Goal: Transaction & Acquisition: Obtain resource

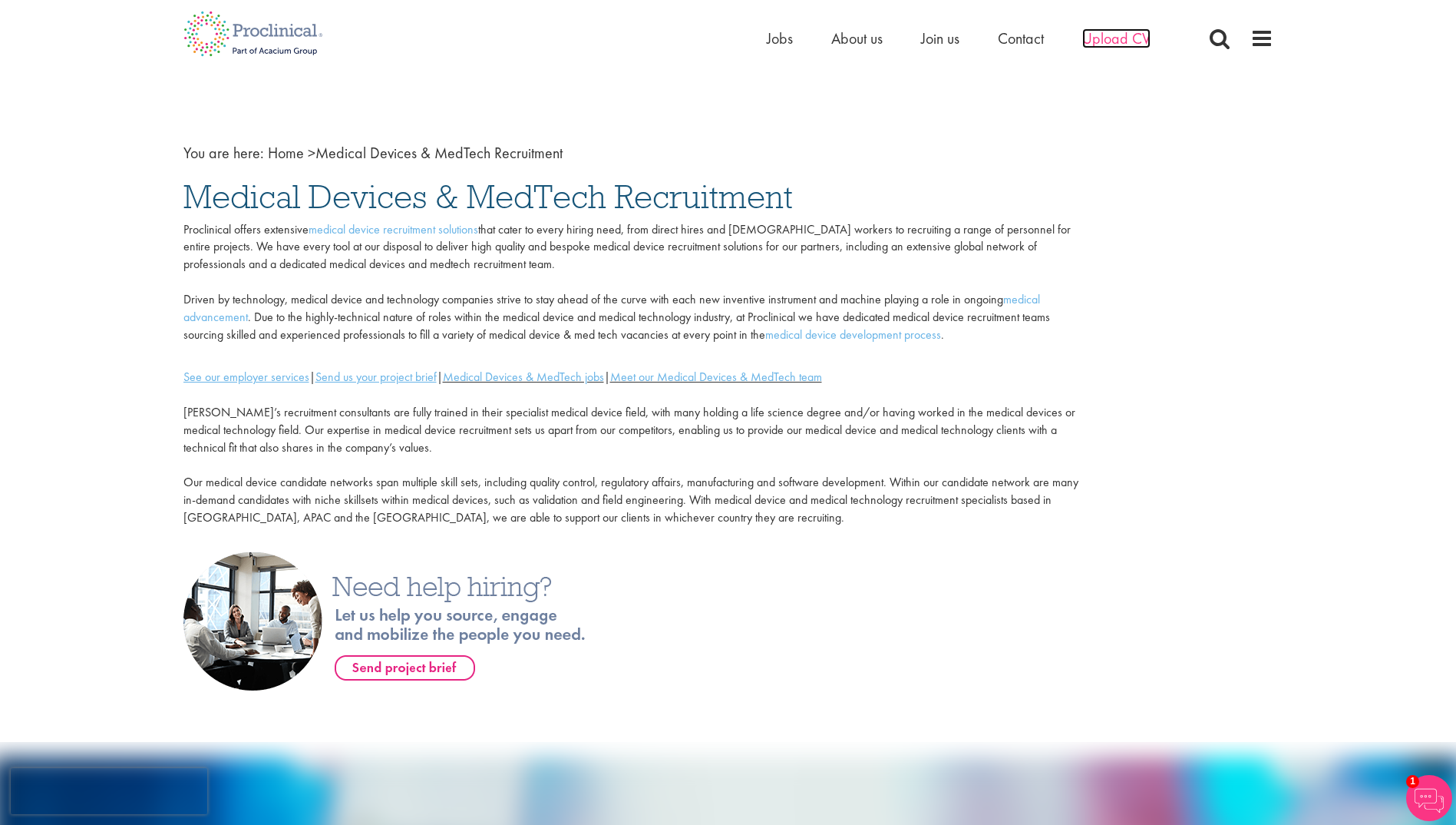
click at [1124, 38] on span "Upload CV" at bounding box center [1117, 38] width 68 height 20
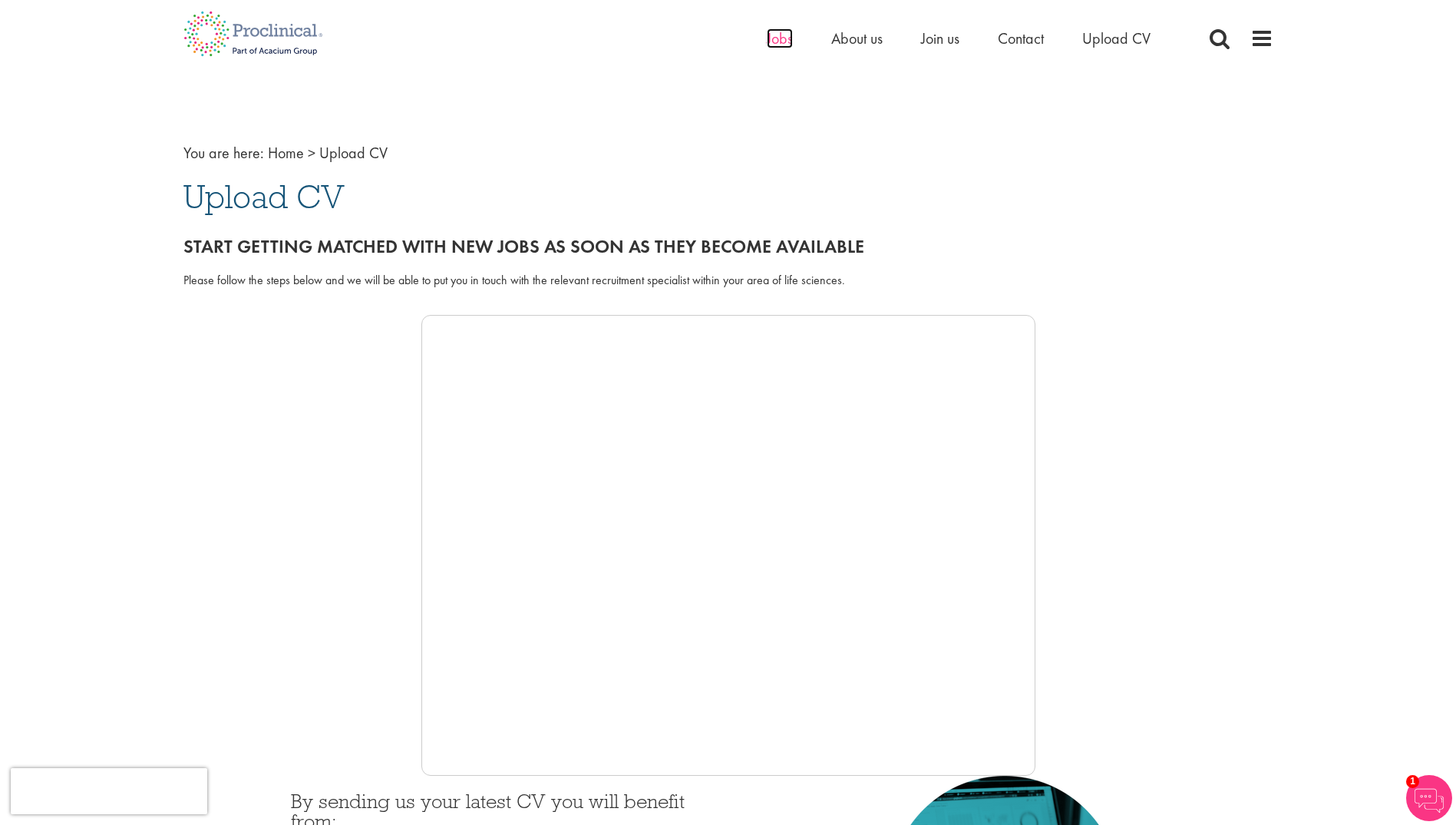
click at [784, 38] on span "Jobs" at bounding box center [780, 38] width 26 height 20
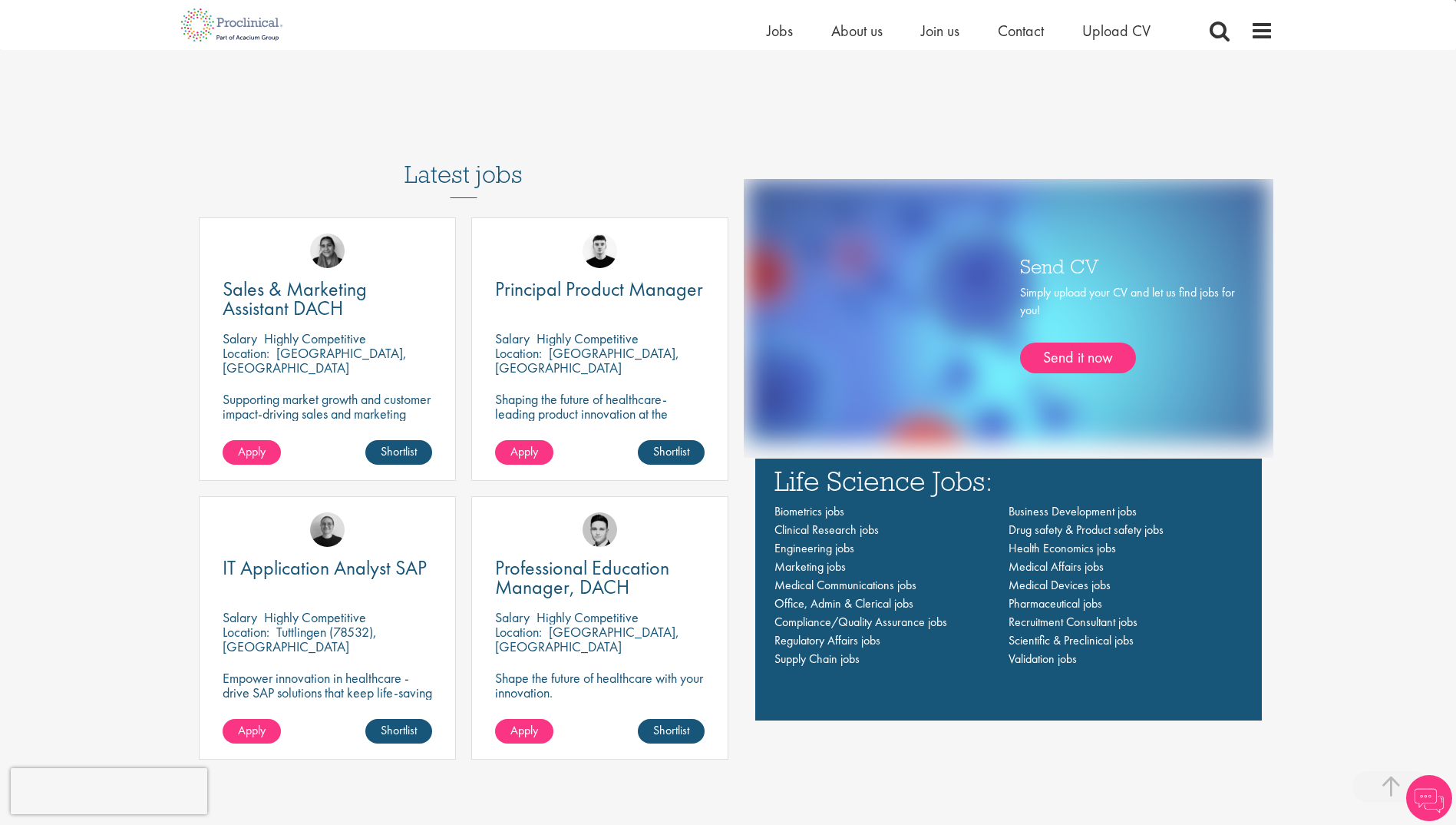
scroll to position [1074, 0]
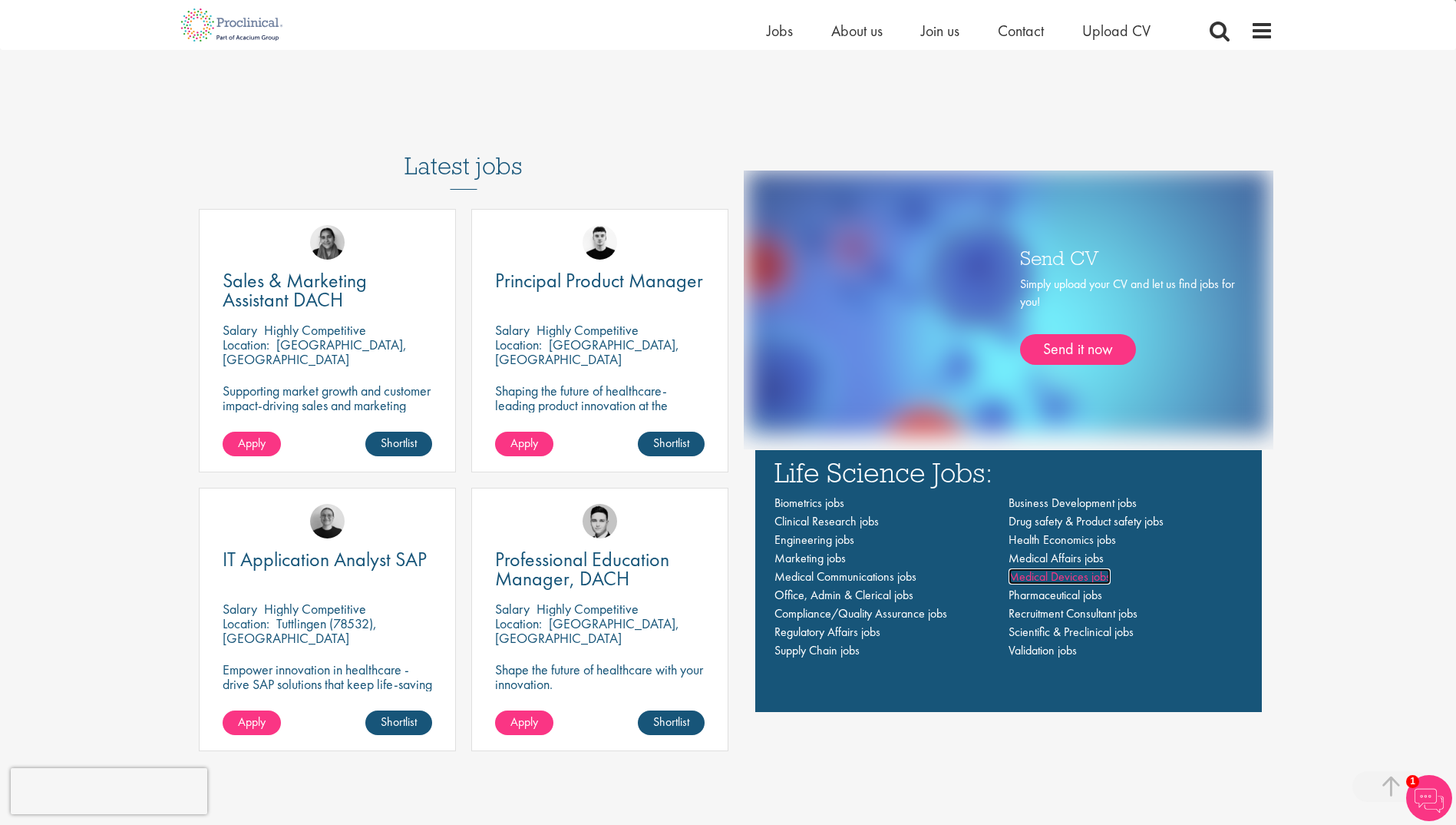
click at [1063, 582] on span "Medical Devices jobs" at bounding box center [1059, 576] width 102 height 16
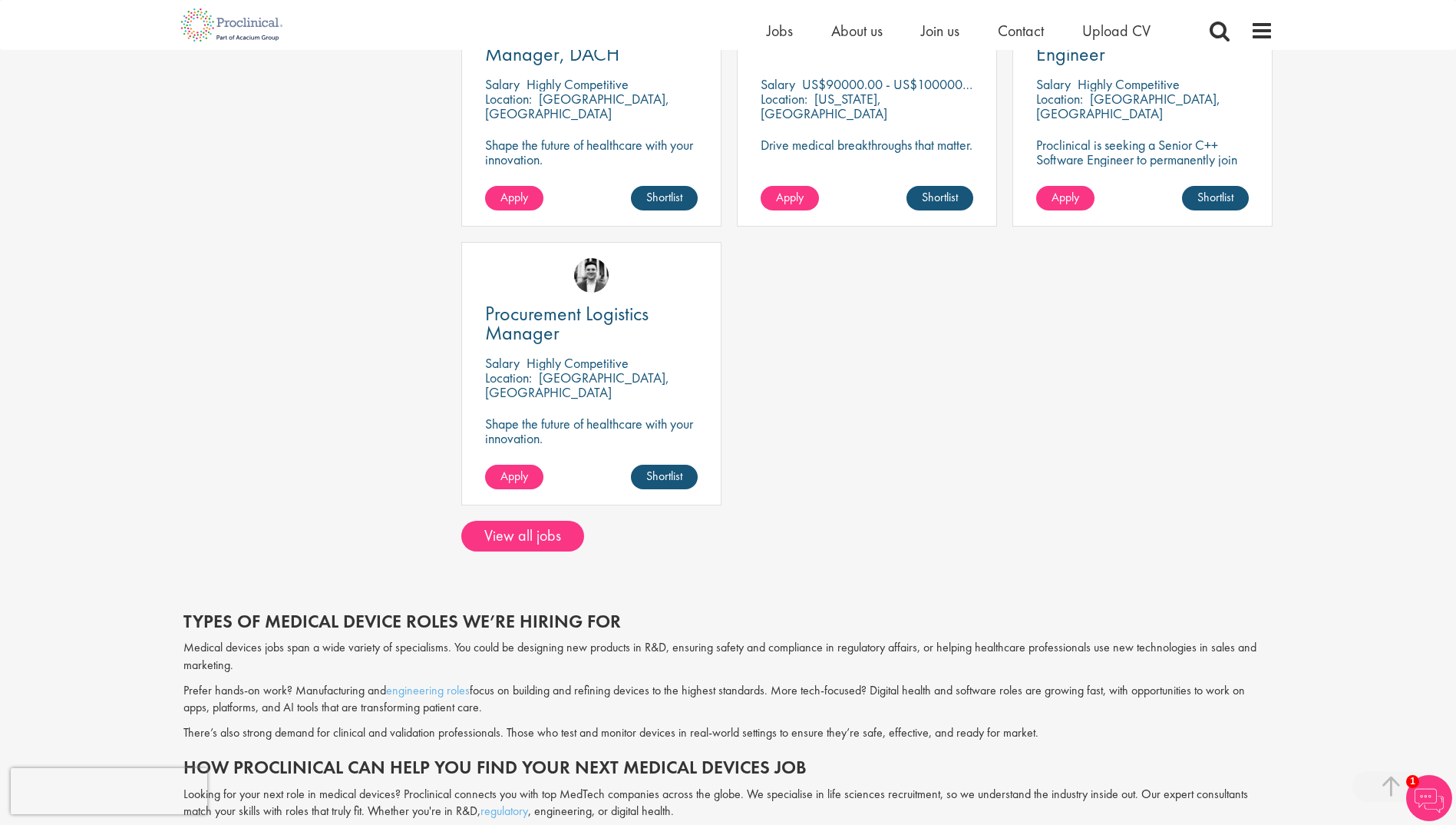
scroll to position [768, 0]
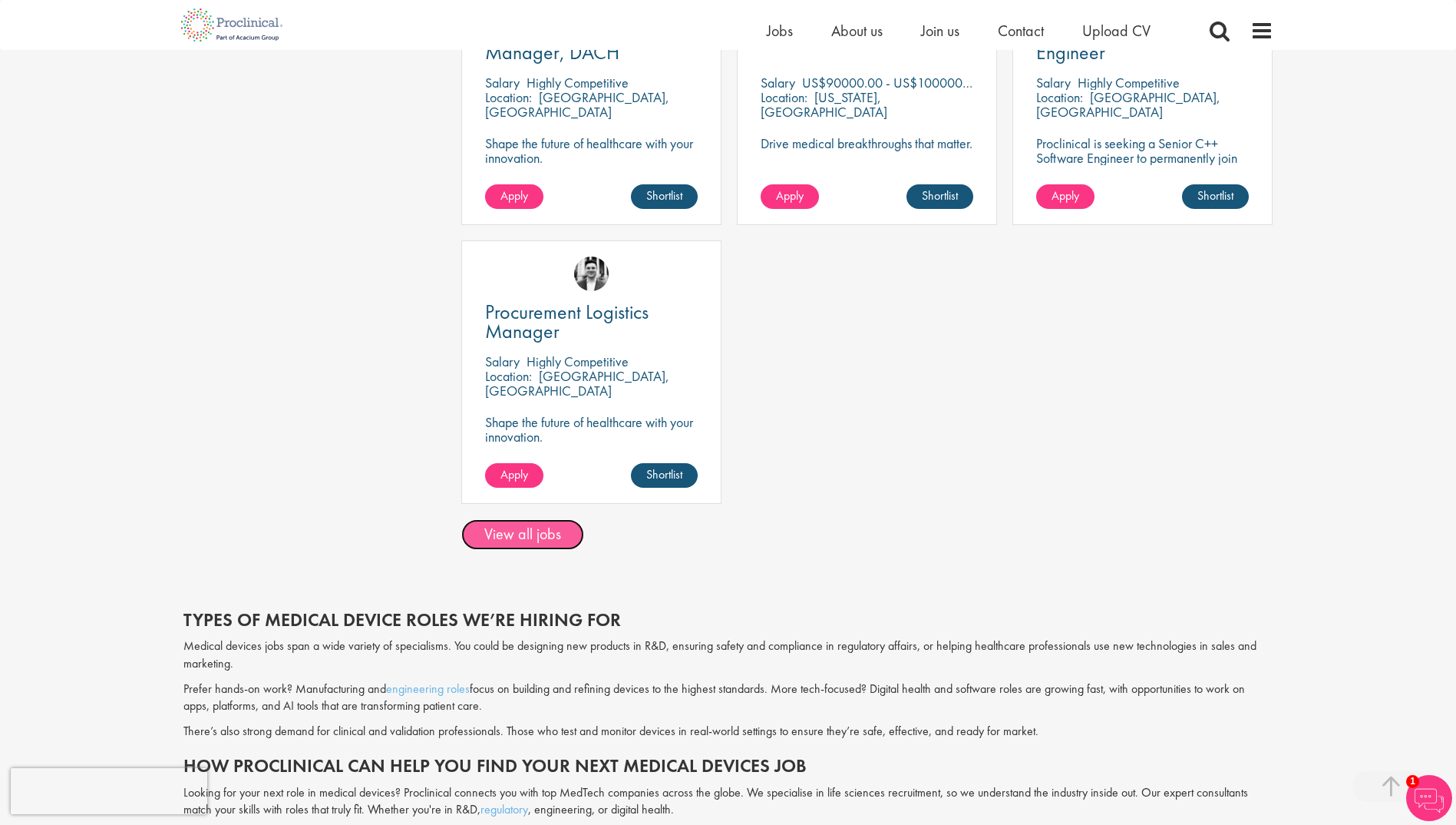
click at [521, 545] on link "View all jobs" at bounding box center [522, 534] width 123 height 31
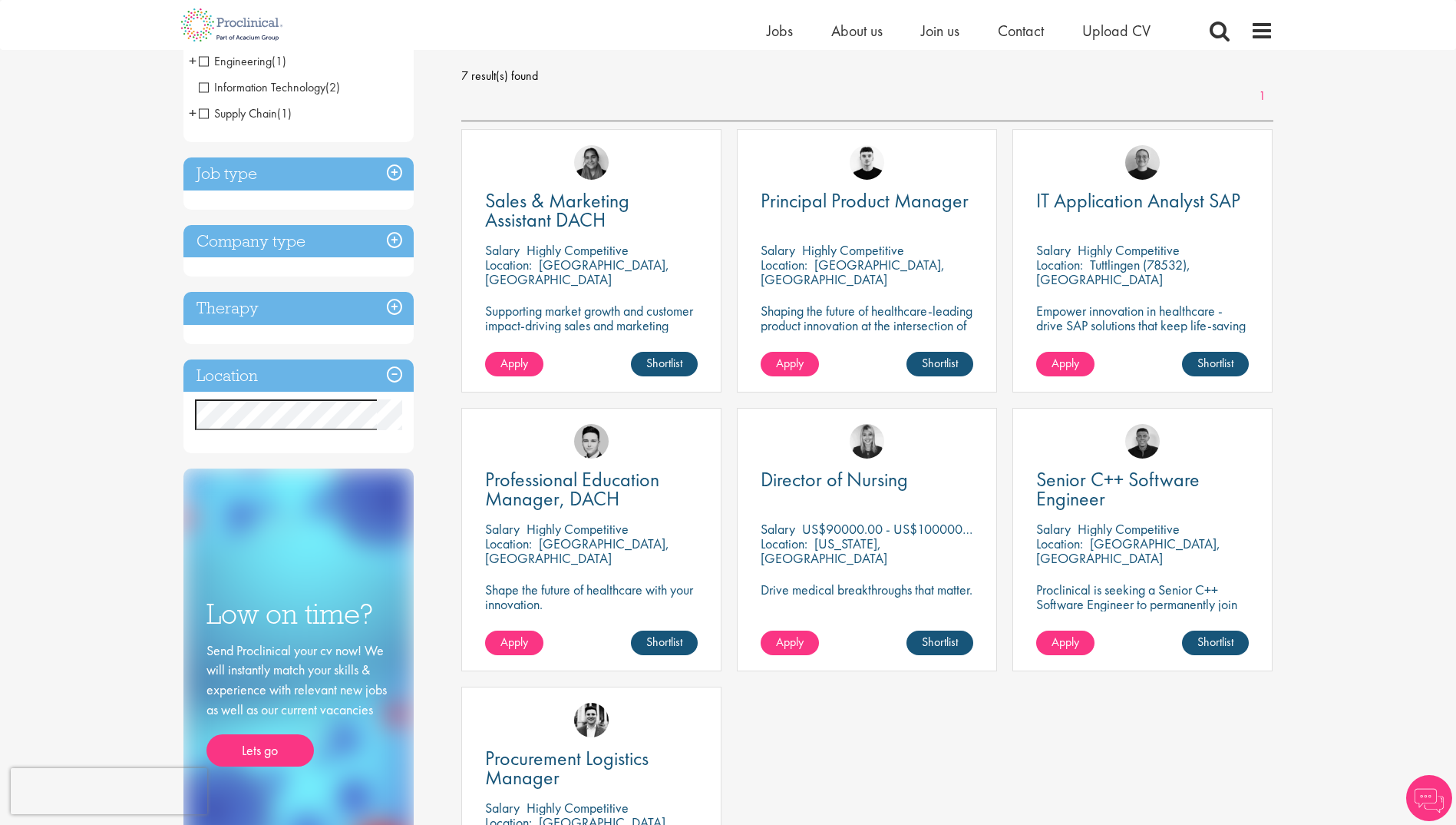
scroll to position [231, 0]
